Goal: Find specific page/section: Find specific page/section

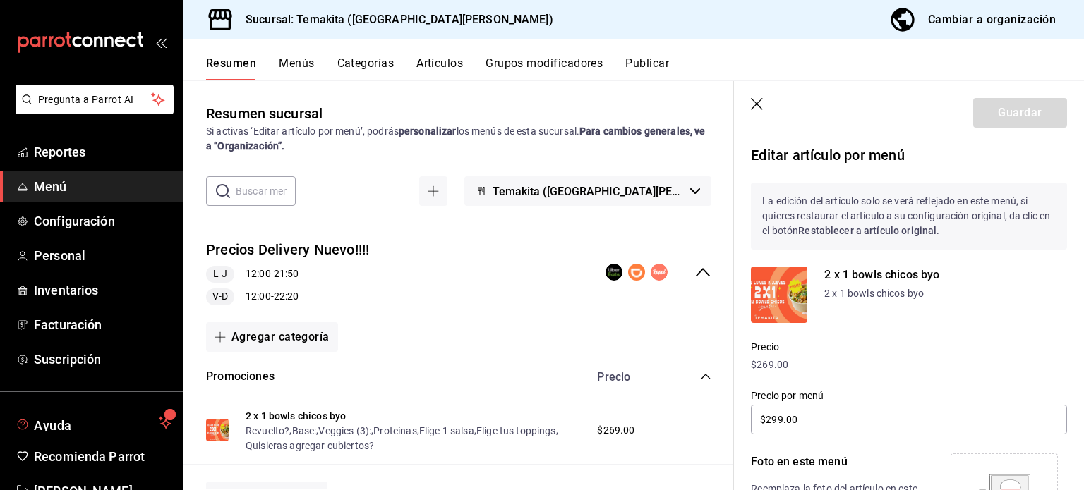
scroll to position [183, 0]
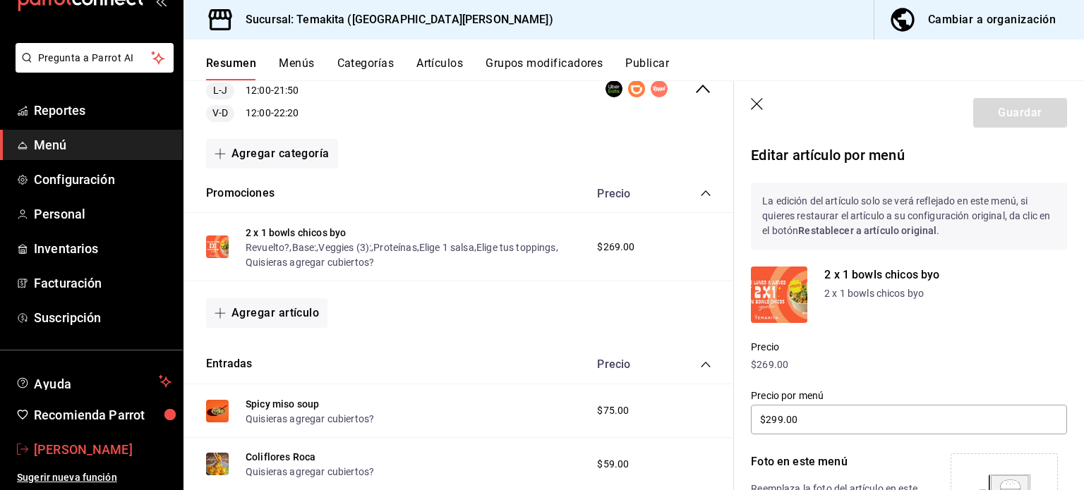
click at [74, 447] on span "Thelma Barrera" at bounding box center [103, 449] width 138 height 19
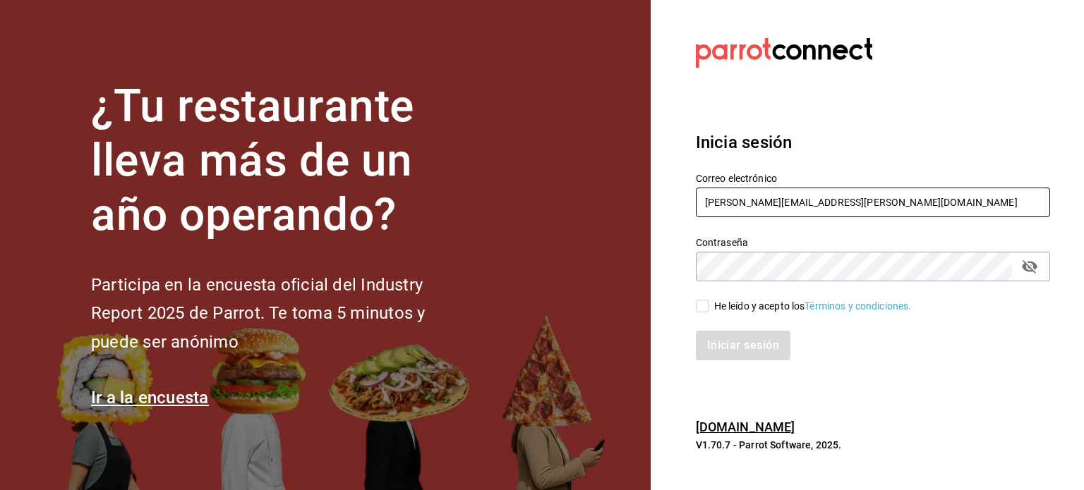
click at [775, 197] on input "rodrigo.hurtado@parrotsoftware.io" at bounding box center [873, 203] width 354 height 30
paste input "laoctava@cdmx.com"
click at [775, 197] on input "laoctava@cdmx.com" at bounding box center [873, 203] width 354 height 30
type input "laoctava@cdmx.com"
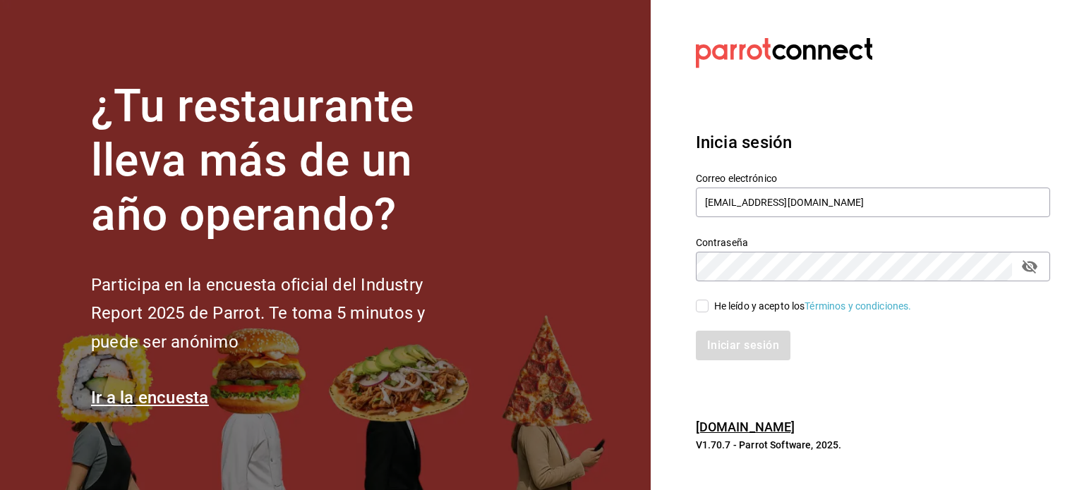
click at [711, 305] on span "He leído y acepto los Términos y condiciones." at bounding box center [809, 306] width 203 height 15
click at [708, 305] on input "He leído y acepto los Términos y condiciones." at bounding box center [702, 306] width 13 height 13
checkbox input "true"
click at [737, 334] on button "Iniciar sesión" at bounding box center [744, 346] width 96 height 30
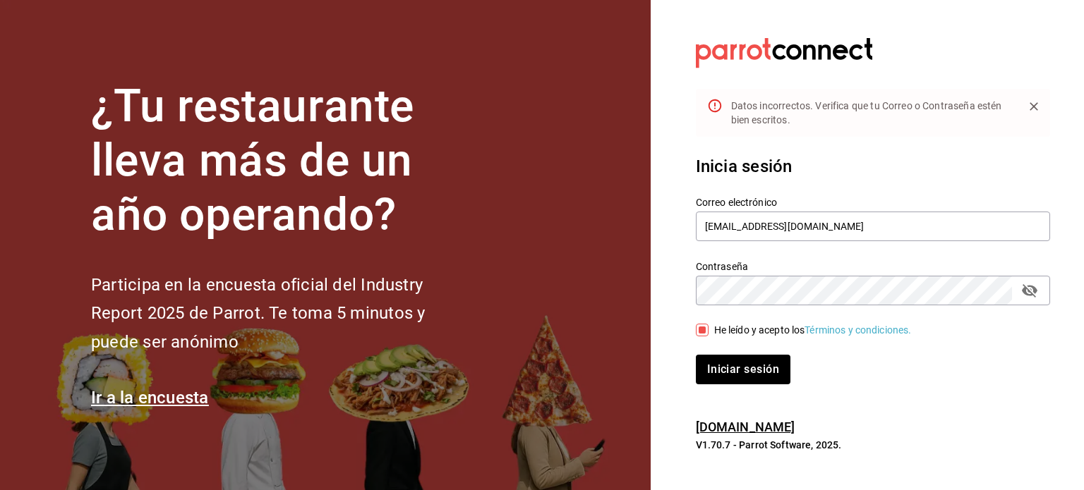
click at [1036, 294] on icon "passwordField" at bounding box center [1029, 290] width 17 height 17
click at [773, 377] on button "Iniciar sesión" at bounding box center [744, 370] width 96 height 30
click at [737, 370] on button "Iniciar sesión" at bounding box center [744, 370] width 96 height 30
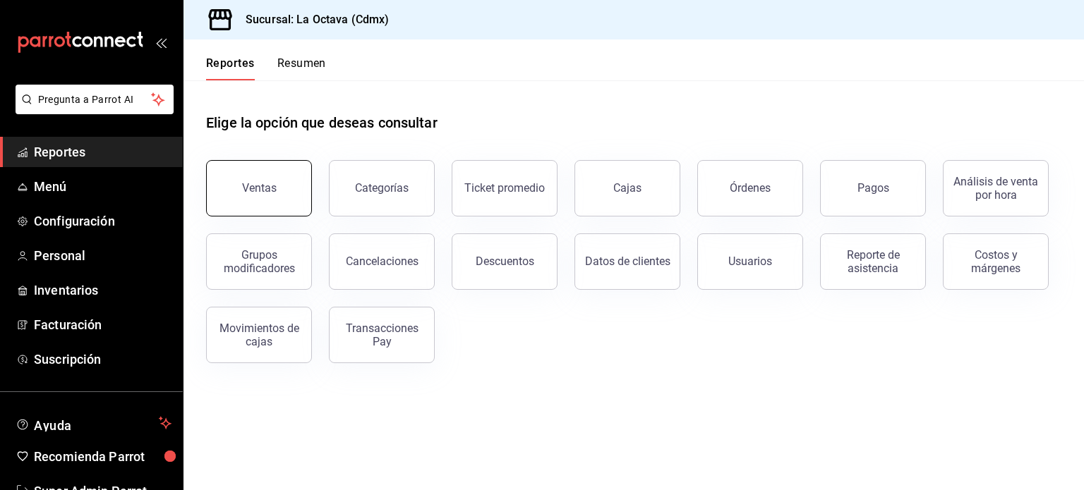
click at [282, 188] on button "Ventas" at bounding box center [259, 188] width 106 height 56
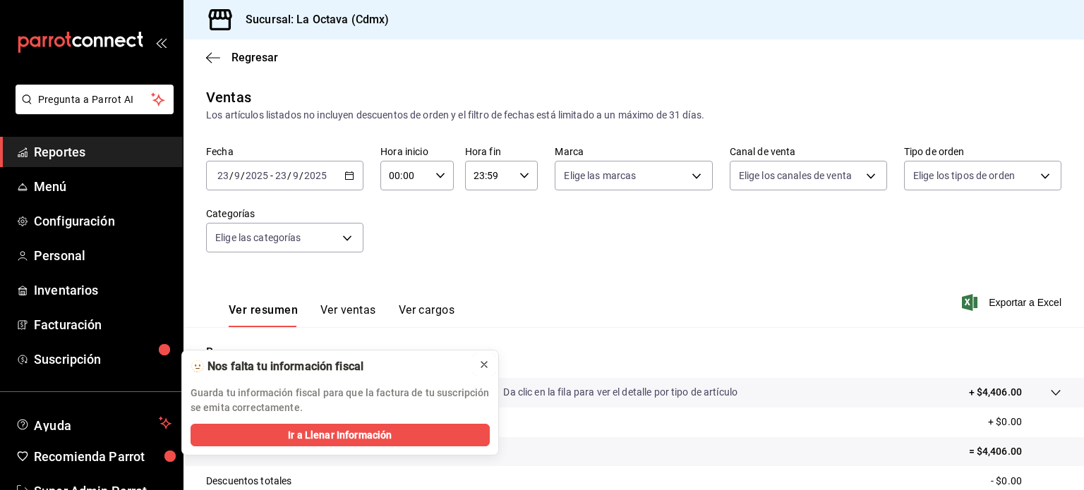
click at [484, 365] on icon at bounding box center [483, 364] width 11 height 11
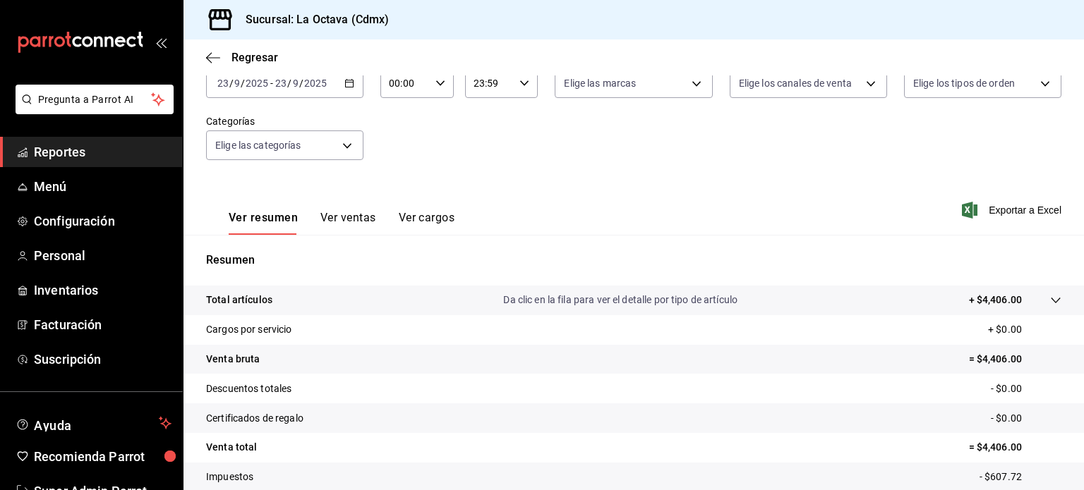
scroll to position [99, 0]
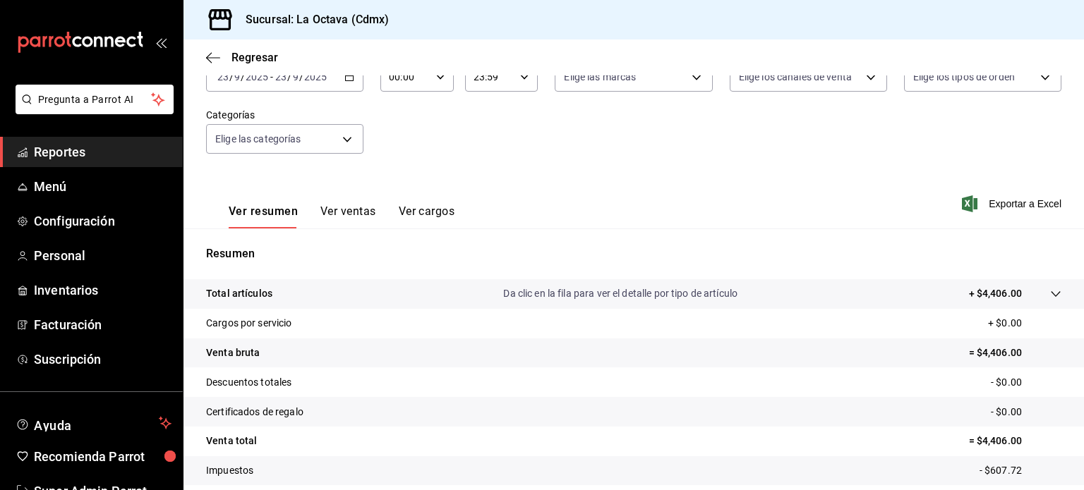
click at [350, 212] on button "Ver ventas" at bounding box center [348, 217] width 56 height 24
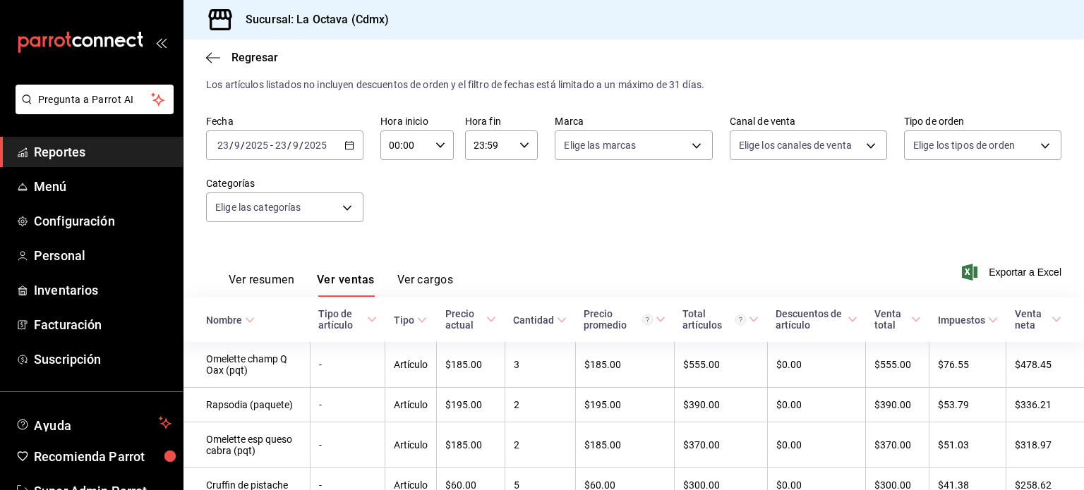
scroll to position [99, 0]
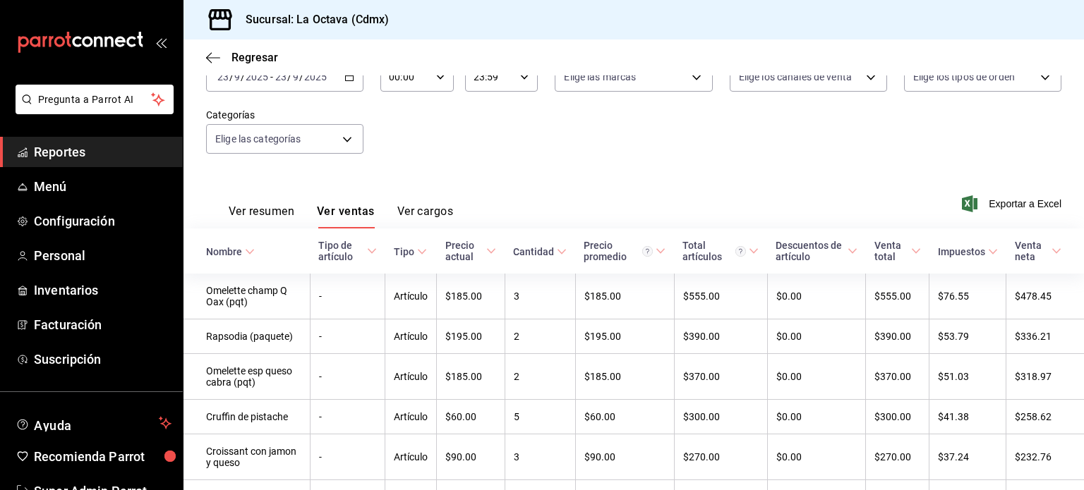
click at [444, 220] on button "Ver cargos" at bounding box center [425, 217] width 56 height 24
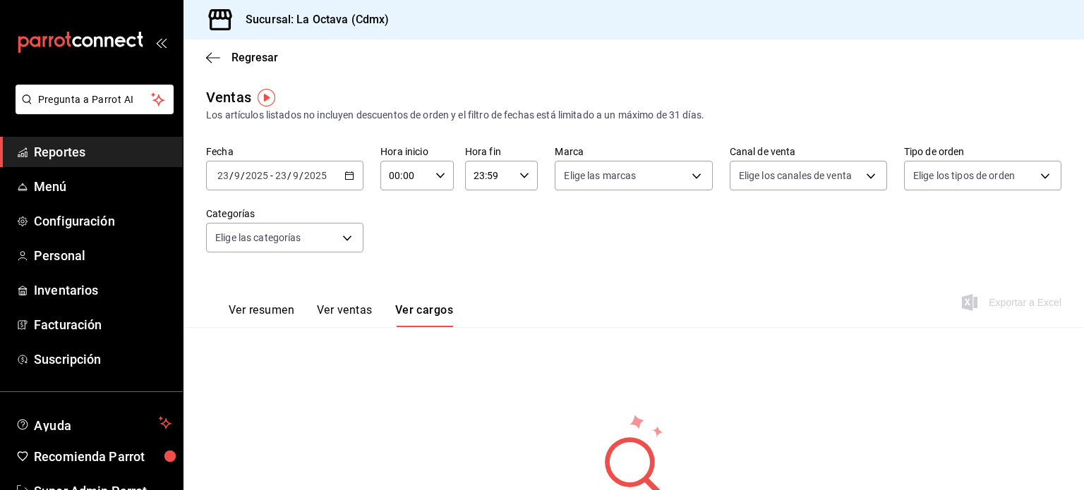
click at [350, 311] on button "Ver ventas" at bounding box center [345, 315] width 56 height 24
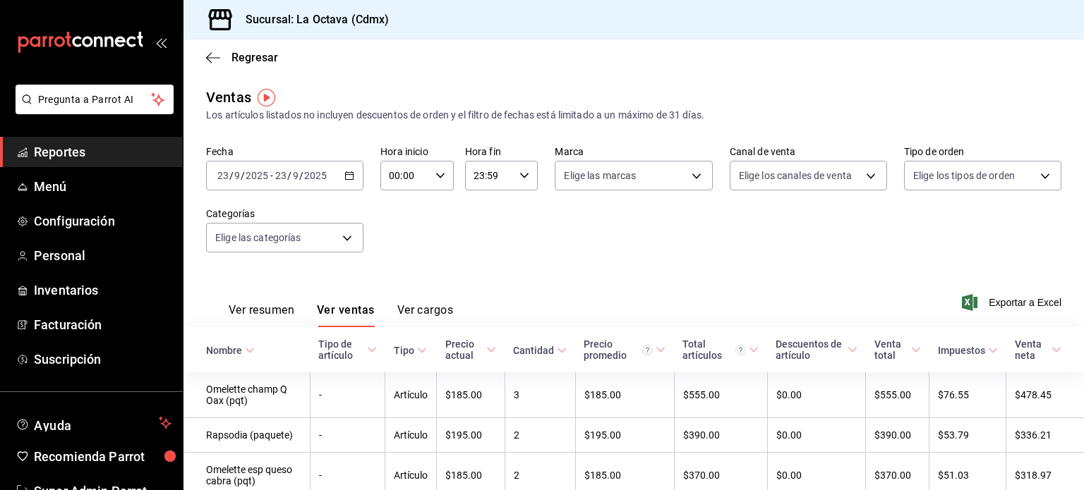
click at [265, 315] on button "Ver resumen" at bounding box center [262, 315] width 66 height 24
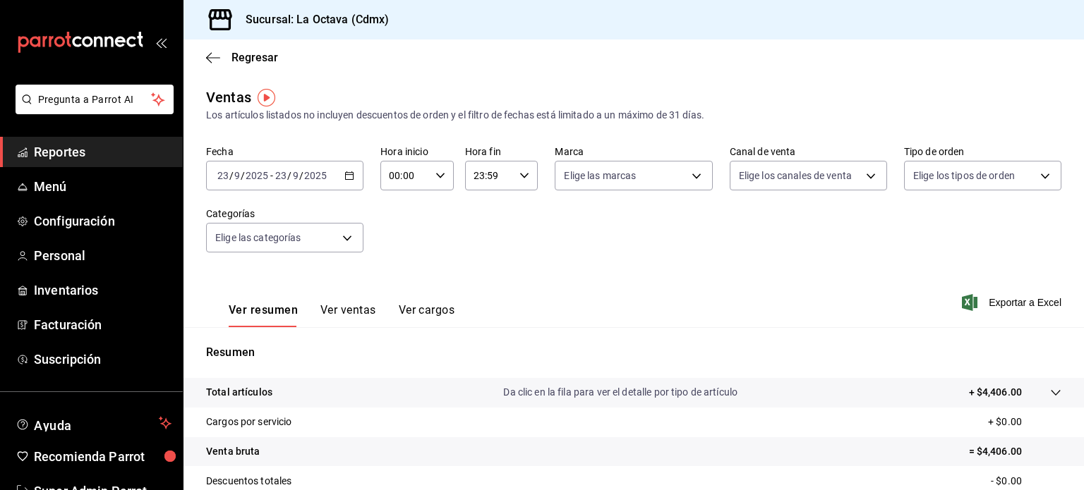
click at [361, 315] on button "Ver ventas" at bounding box center [348, 315] width 56 height 24
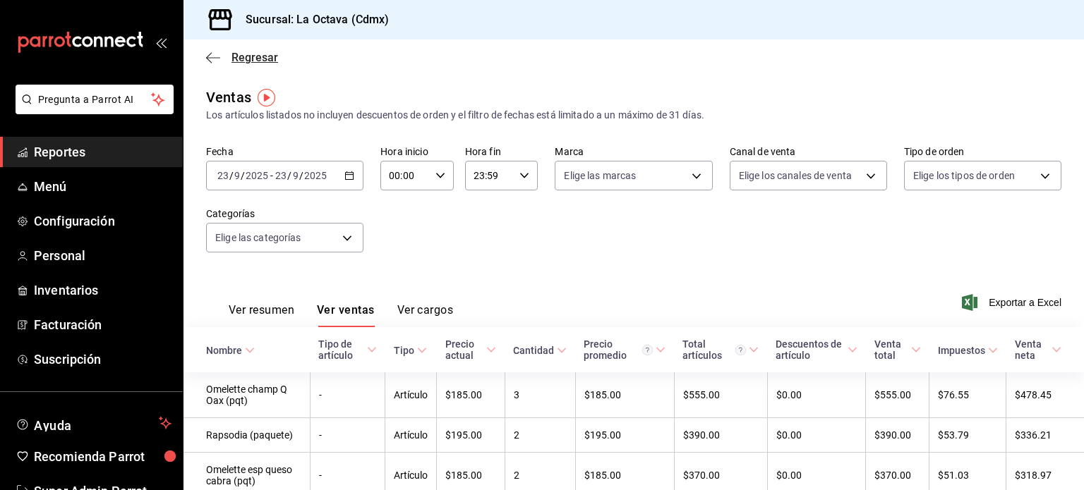
click at [213, 54] on icon "button" at bounding box center [213, 58] width 14 height 13
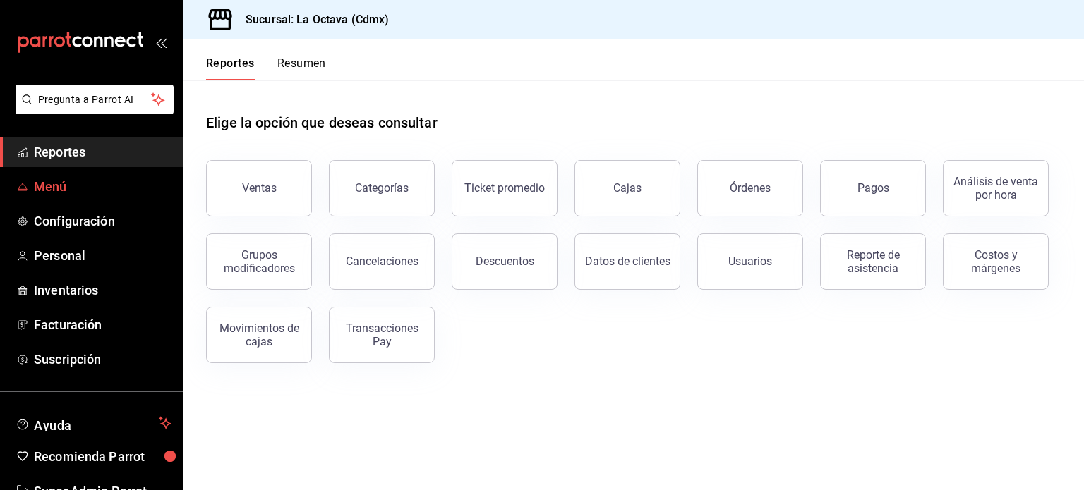
click at [53, 172] on link "Menú" at bounding box center [91, 186] width 183 height 30
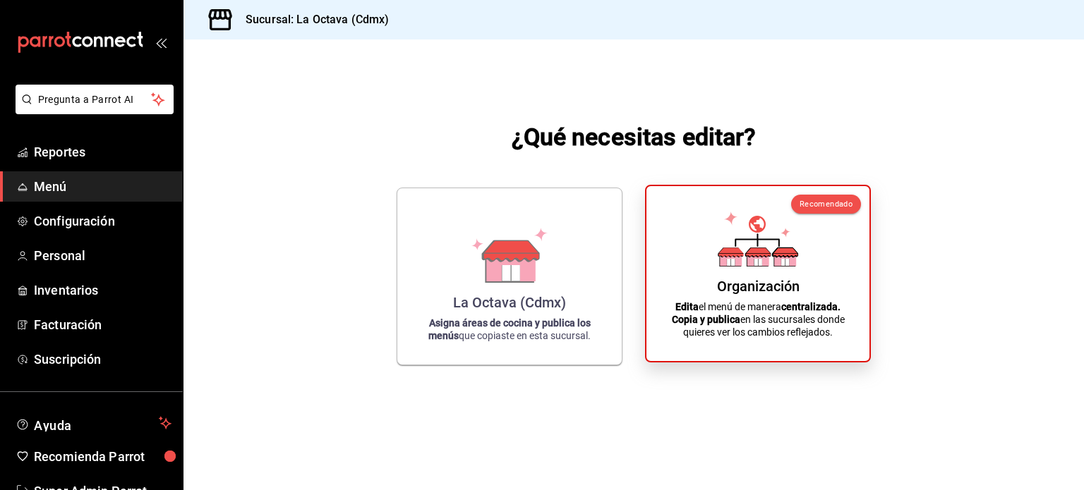
click at [783, 229] on icon at bounding box center [758, 239] width 80 height 55
